Goal: Subscribe to service/newsletter

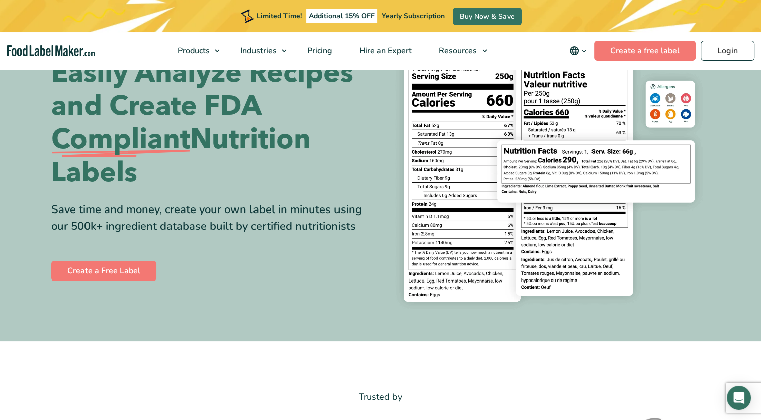
scroll to position [95, 0]
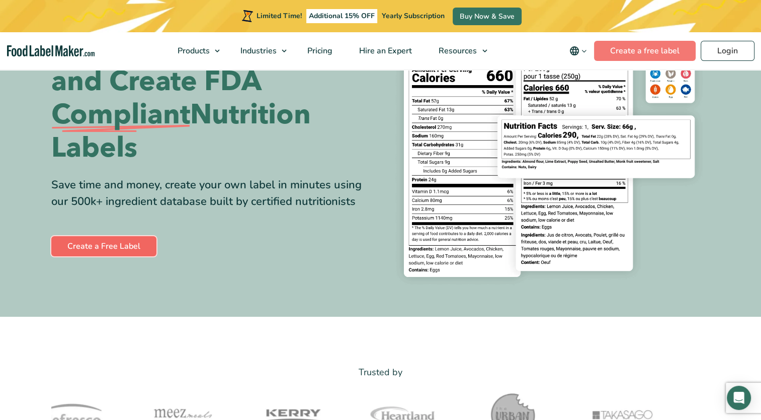
click at [114, 244] on link "Create a Free Label" at bounding box center [103, 246] width 105 height 20
